Goal: Check status: Check status

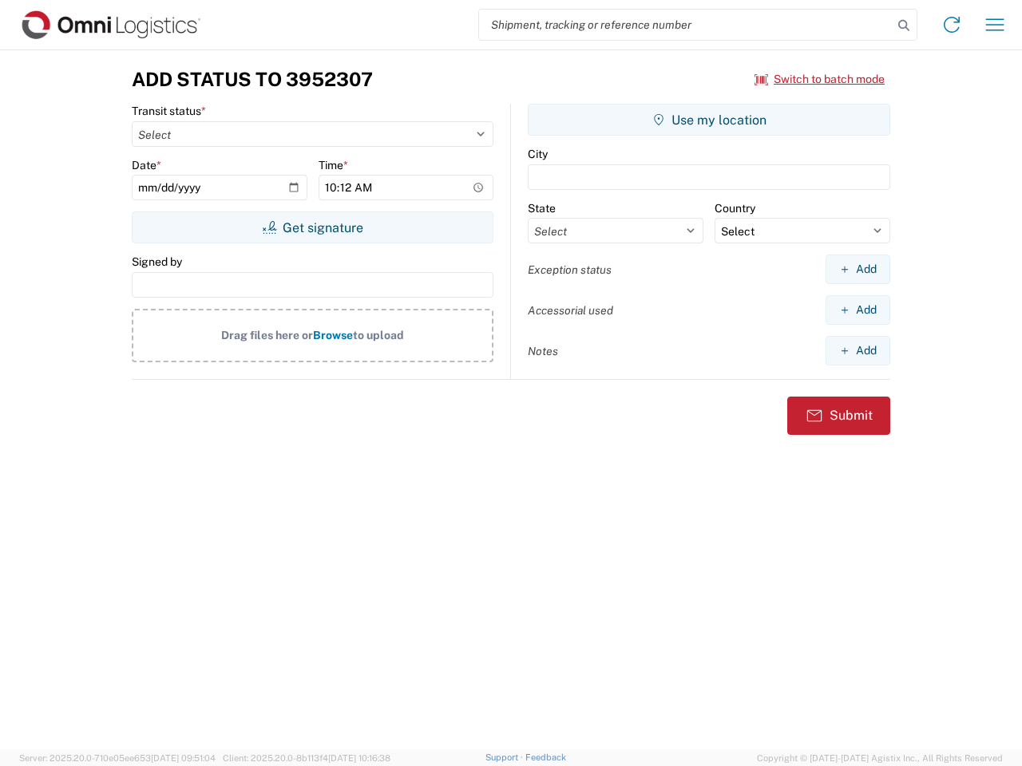
click at [686, 25] on input "search" at bounding box center [685, 25] width 413 height 30
click at [904, 26] on icon at bounding box center [903, 25] width 22 height 22
click at [951, 25] on icon at bounding box center [952, 25] width 26 height 26
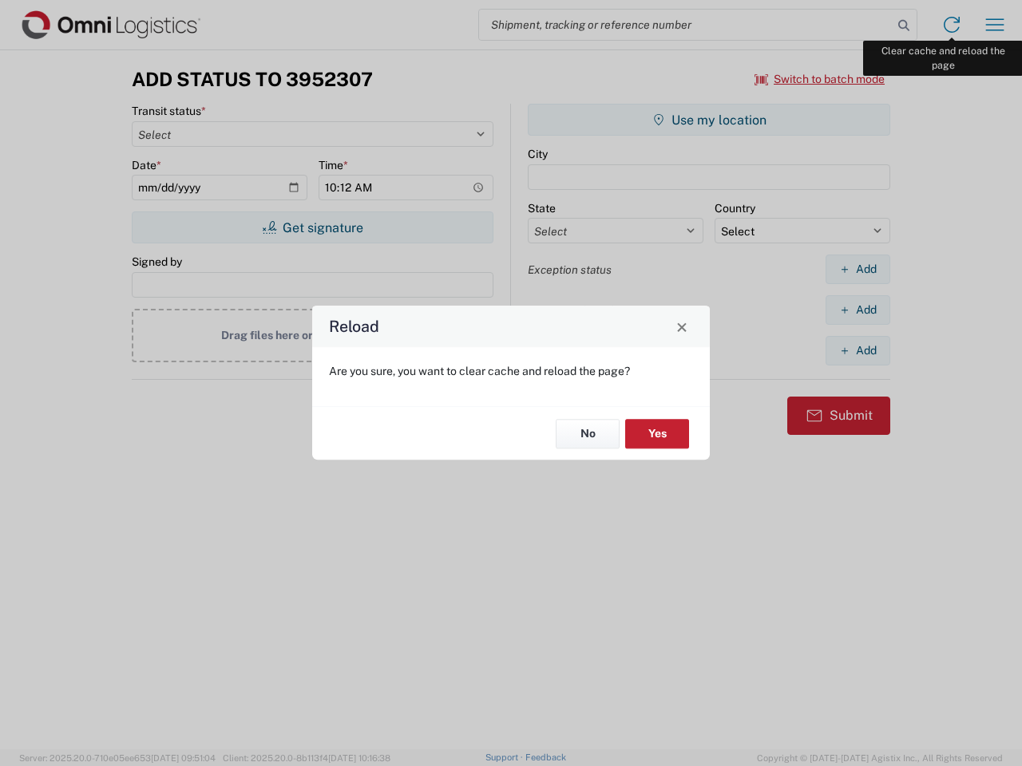
click at [995, 25] on div "Reload Are you sure, you want to clear cache and reload the page? No Yes" at bounding box center [511, 383] width 1022 height 766
click at [820, 79] on div "Reload Are you sure, you want to clear cache and reload the page? No Yes" at bounding box center [511, 383] width 1022 height 766
click at [312, 227] on div "Reload Are you sure, you want to clear cache and reload the page? No Yes" at bounding box center [511, 383] width 1022 height 766
click at [709, 120] on div "Reload Are you sure, you want to clear cache and reload the page? No Yes" at bounding box center [511, 383] width 1022 height 766
click at [857, 269] on div "Reload Are you sure, you want to clear cache and reload the page? No Yes" at bounding box center [511, 383] width 1022 height 766
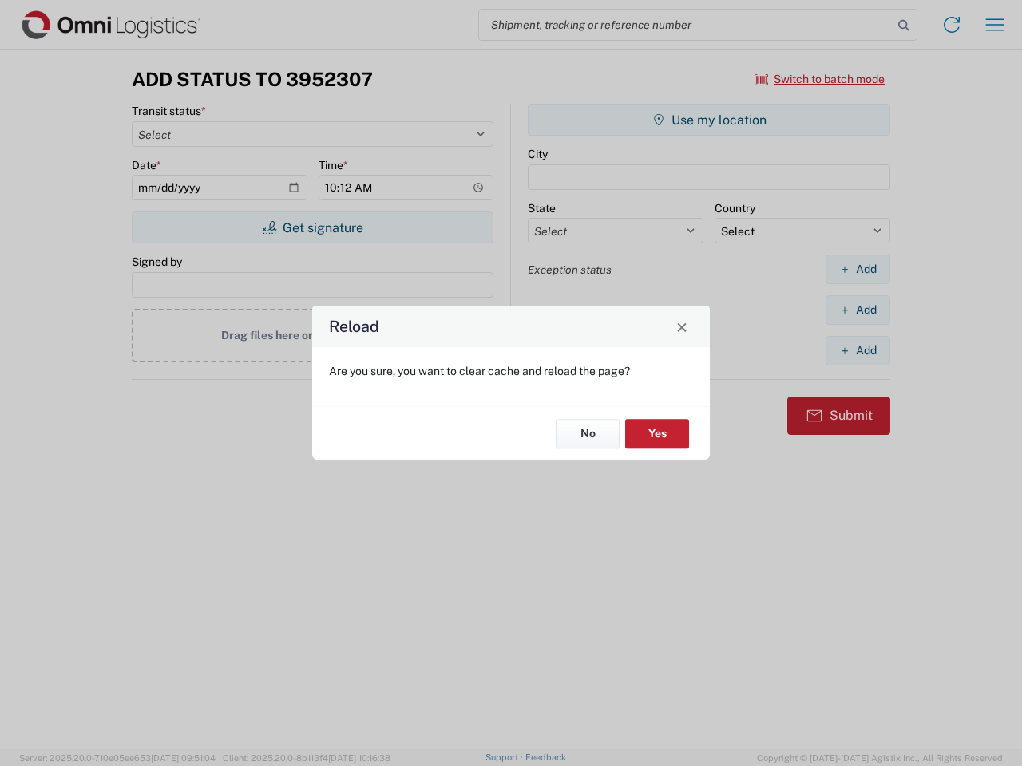
click at [857, 310] on div "Reload Are you sure, you want to clear cache and reload the page? No Yes" at bounding box center [511, 383] width 1022 height 766
click at [857, 350] on div "Reload Are you sure, you want to clear cache and reload the page? No Yes" at bounding box center [511, 383] width 1022 height 766
